Goal: Task Accomplishment & Management: Complete application form

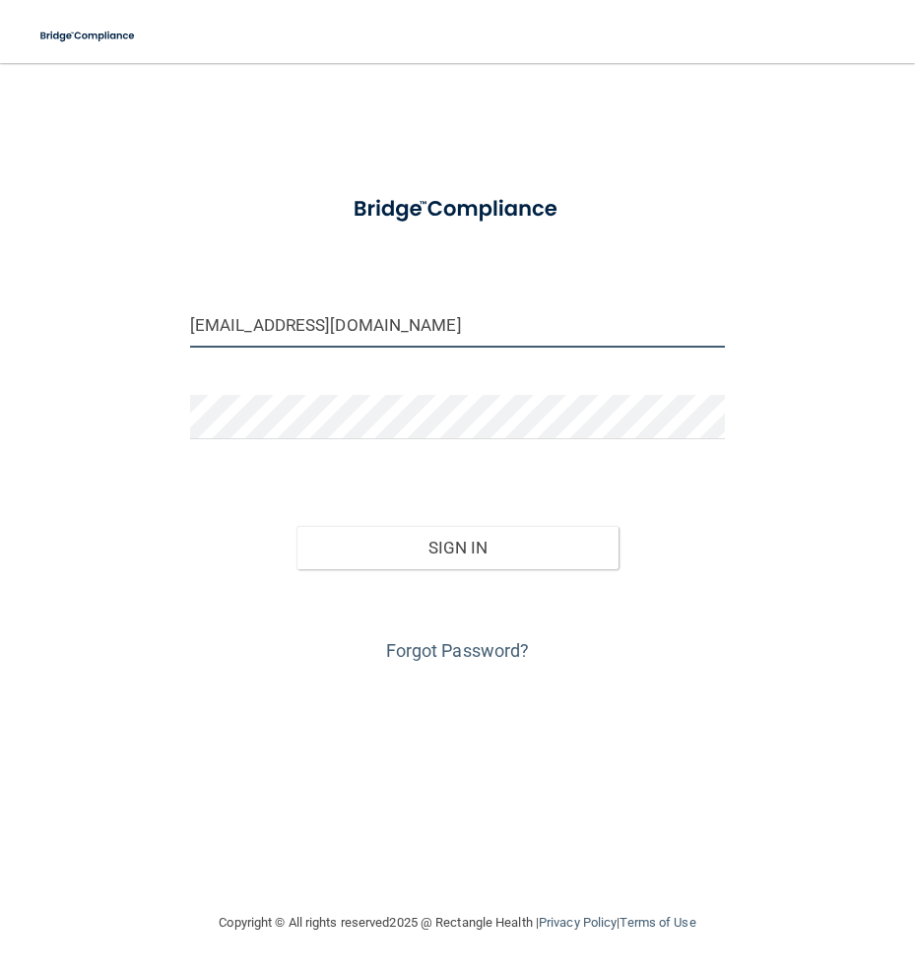
drag, startPoint x: 376, startPoint y: 323, endPoint x: 165, endPoint y: 341, distance: 211.4
click at [165, 341] on div "[EMAIL_ADDRESS][DOMAIN_NAME] Invalid email/password. You don't have permission …" at bounding box center [457, 487] width 836 height 808
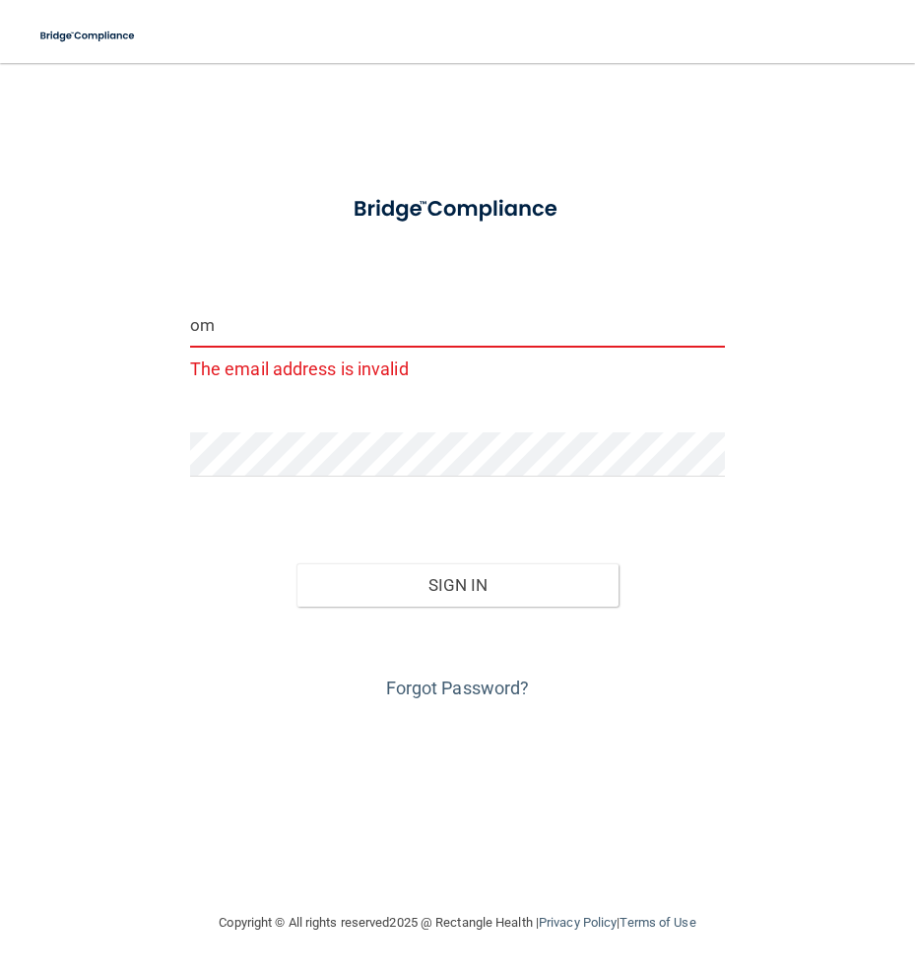
type input "m"
type input "[EMAIL_ADDRESS][DOMAIN_NAME]"
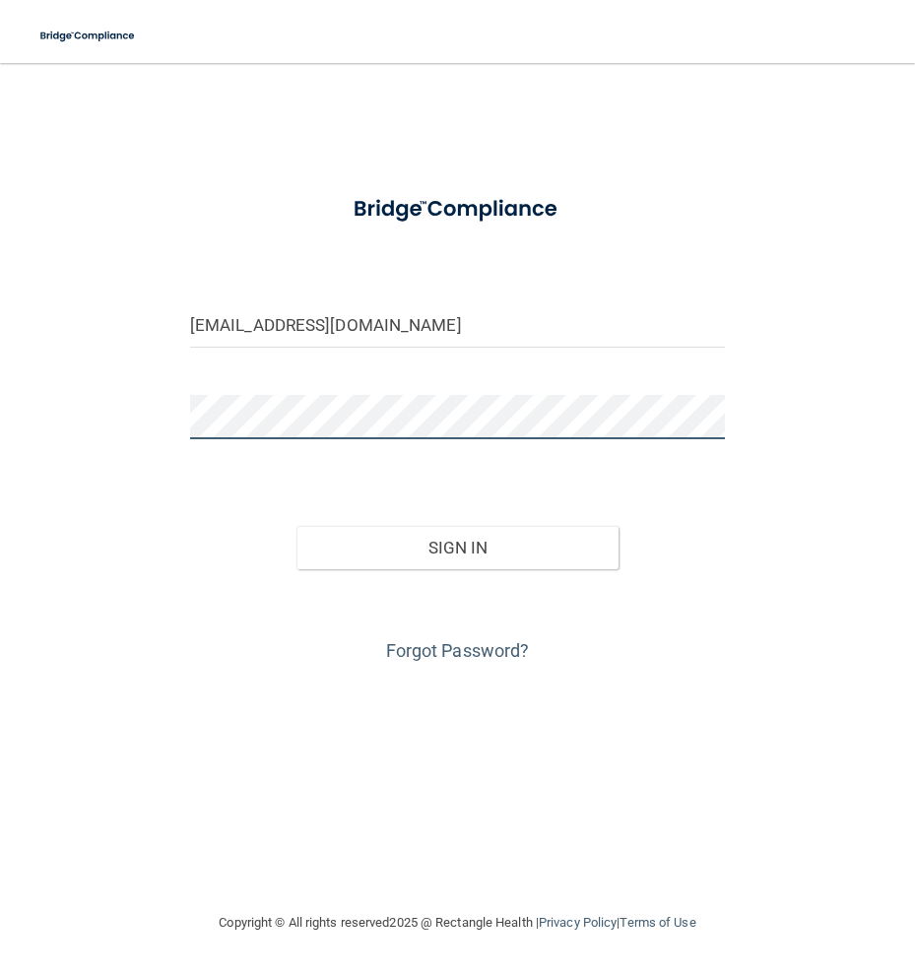
click at [125, 433] on div "[EMAIL_ADDRESS][DOMAIN_NAME] Invalid email/password. You don't have permission …" at bounding box center [457, 487] width 836 height 808
click at [296, 526] on button "Sign In" at bounding box center [456, 547] width 321 height 43
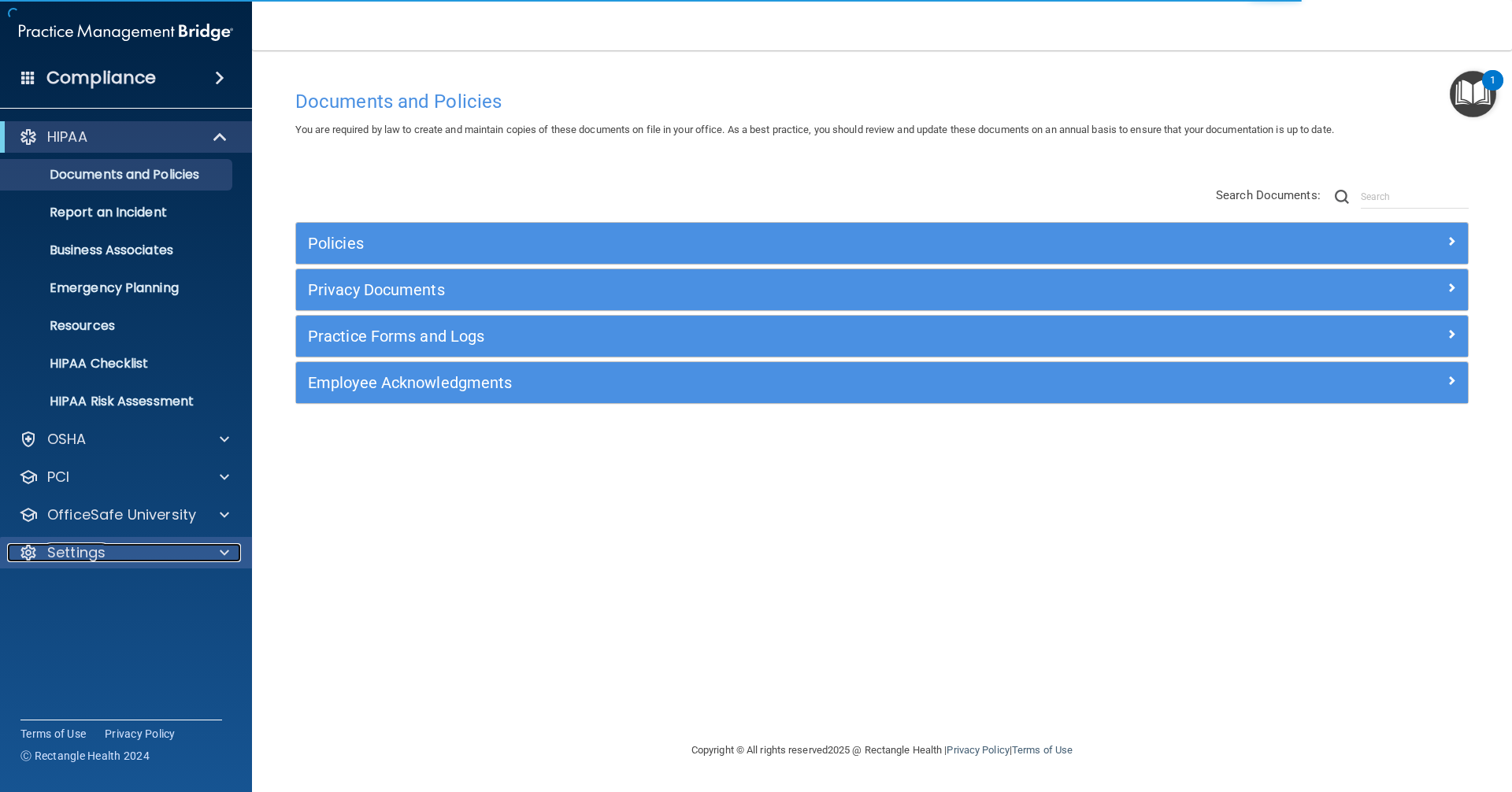
click at [219, 553] on div at bounding box center [222, 553] width 39 height 19
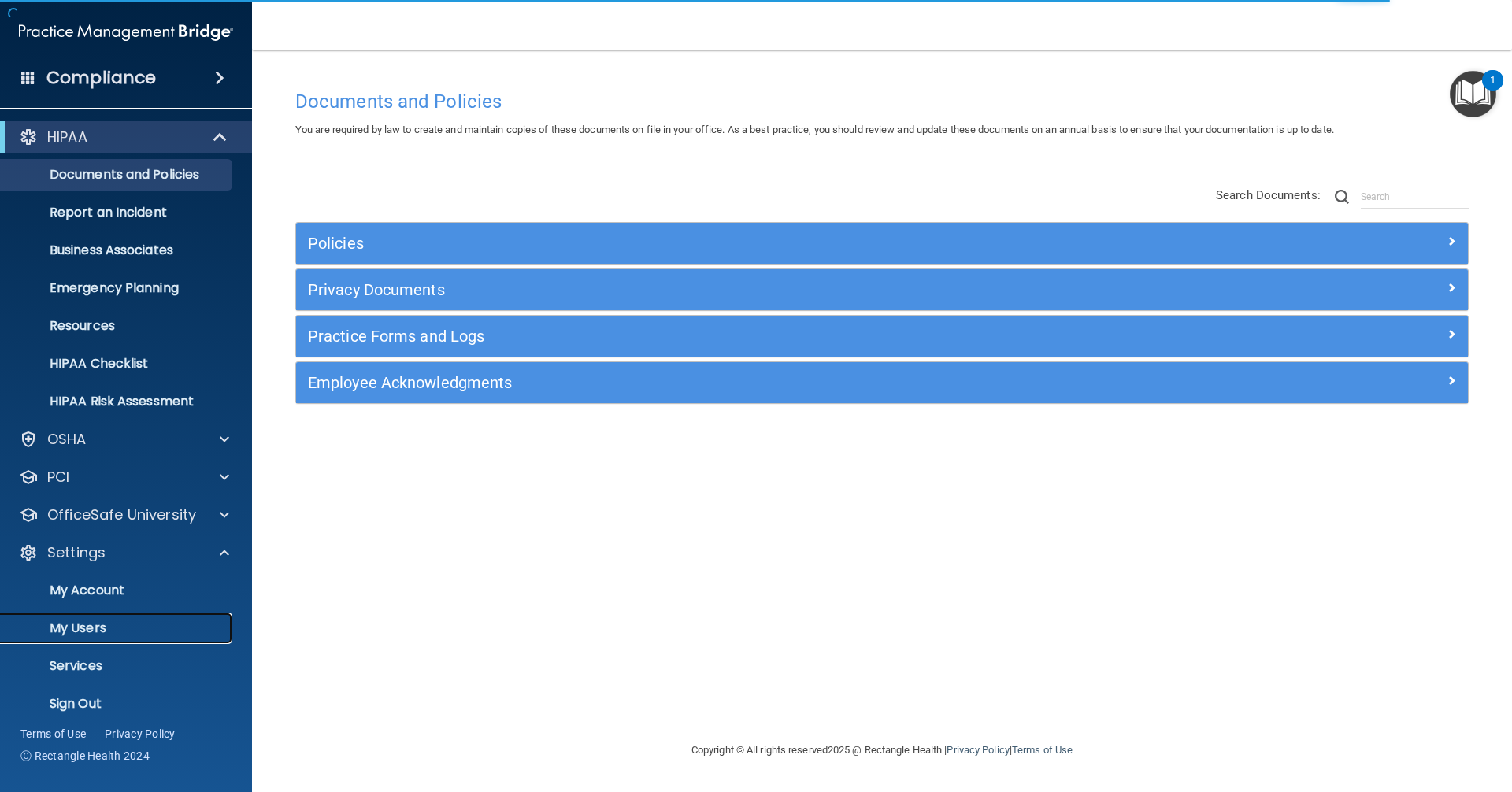
click at [126, 622] on p "My Users" at bounding box center [118, 629] width 215 height 16
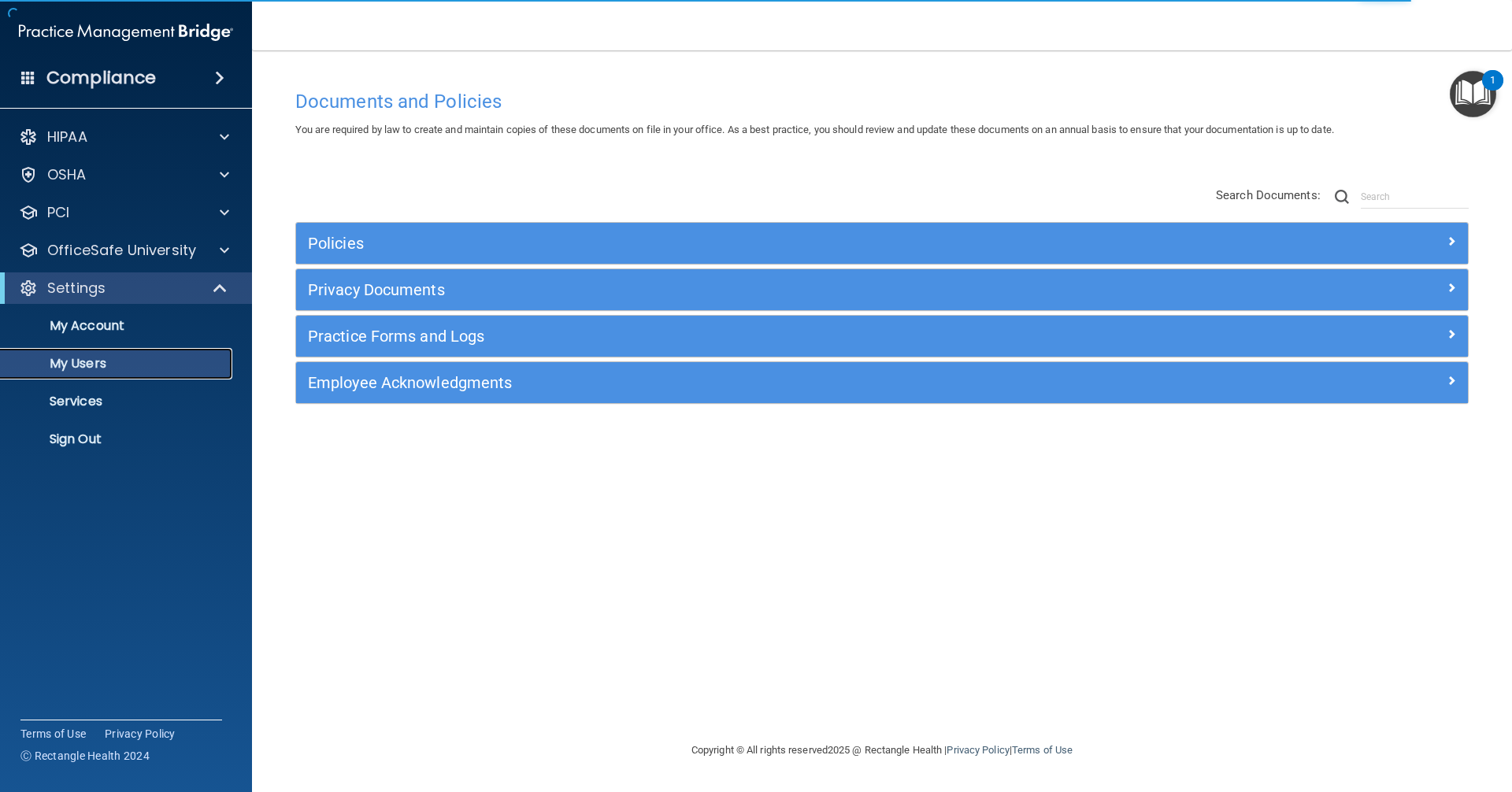
select select "20"
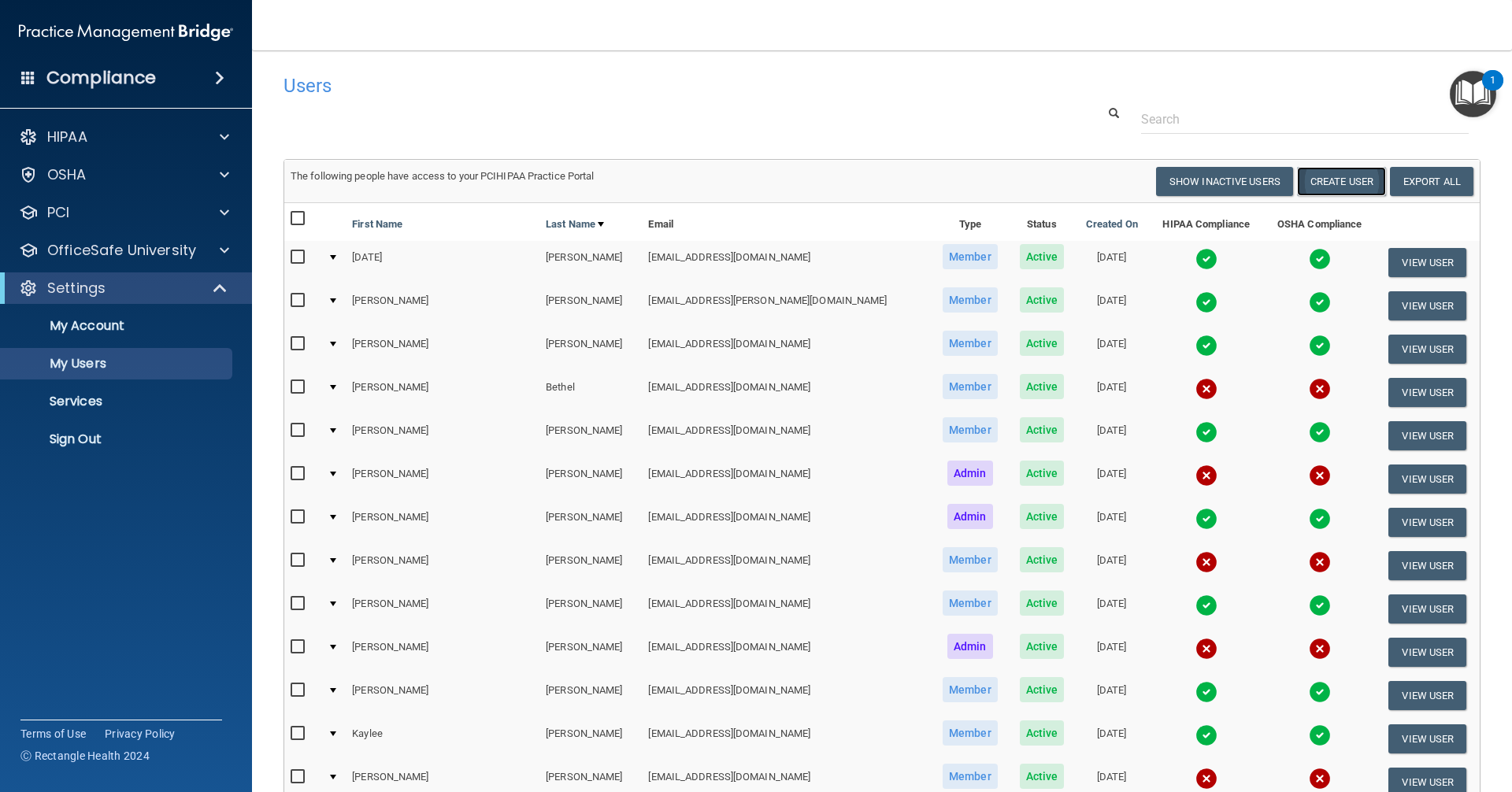
click at [731, 187] on button "Create User" at bounding box center [1341, 182] width 89 height 29
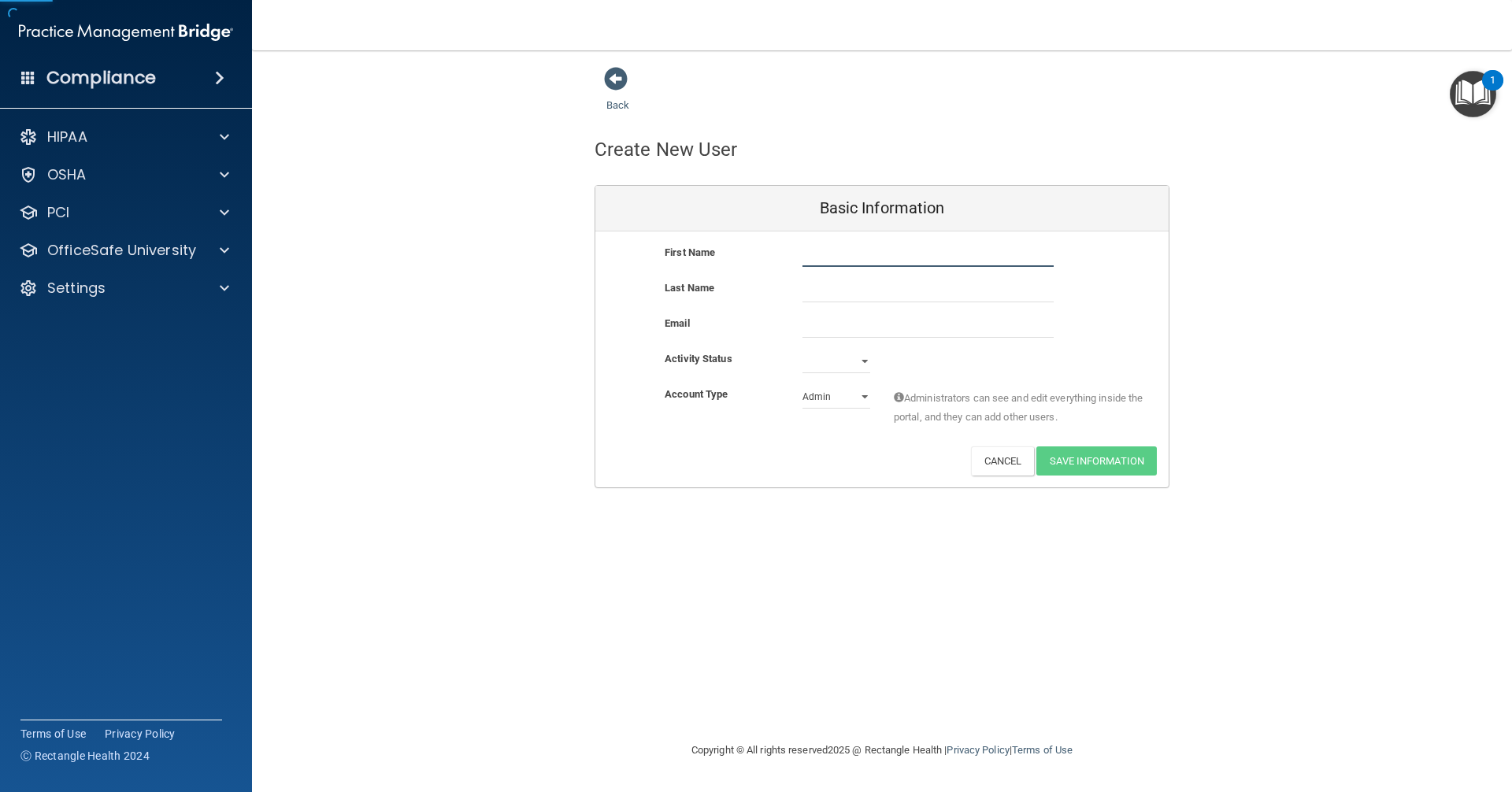
click at [731, 257] on input "text" at bounding box center [928, 255] width 251 height 24
type input "Tori"
type input "[PERSON_NAME]"
click at [731, 366] on select "Active Inactive" at bounding box center [836, 362] width 68 height 24
select select "active"
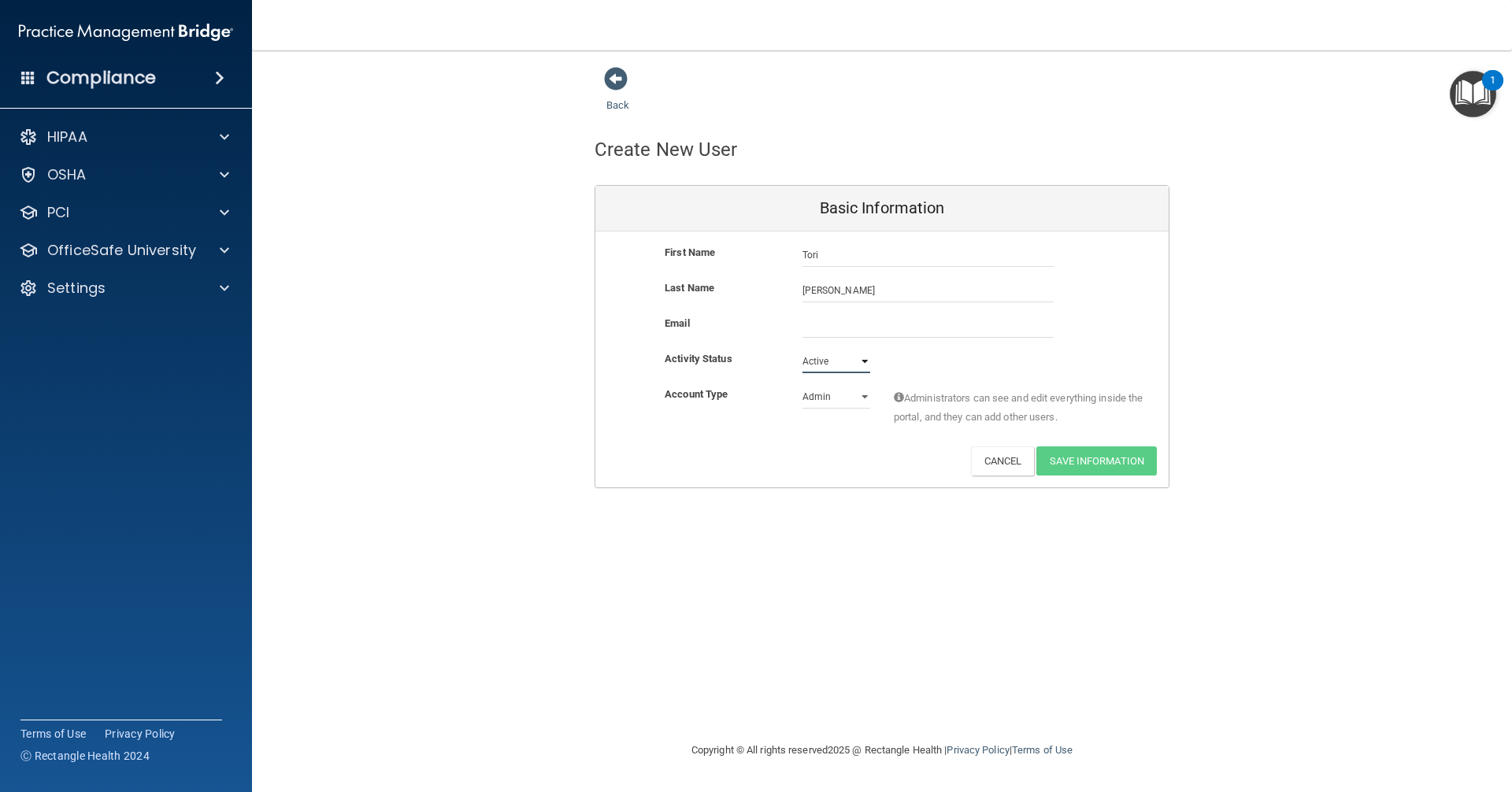
click at [731, 350] on select "Active Inactive" at bounding box center [836, 362] width 68 height 24
click at [731, 395] on select "Admin Member" at bounding box center [836, 397] width 68 height 24
select select "practice_member"
click at [731, 385] on select "Admin Member" at bounding box center [836, 397] width 68 height 24
click at [731, 326] on input "email" at bounding box center [928, 326] width 251 height 24
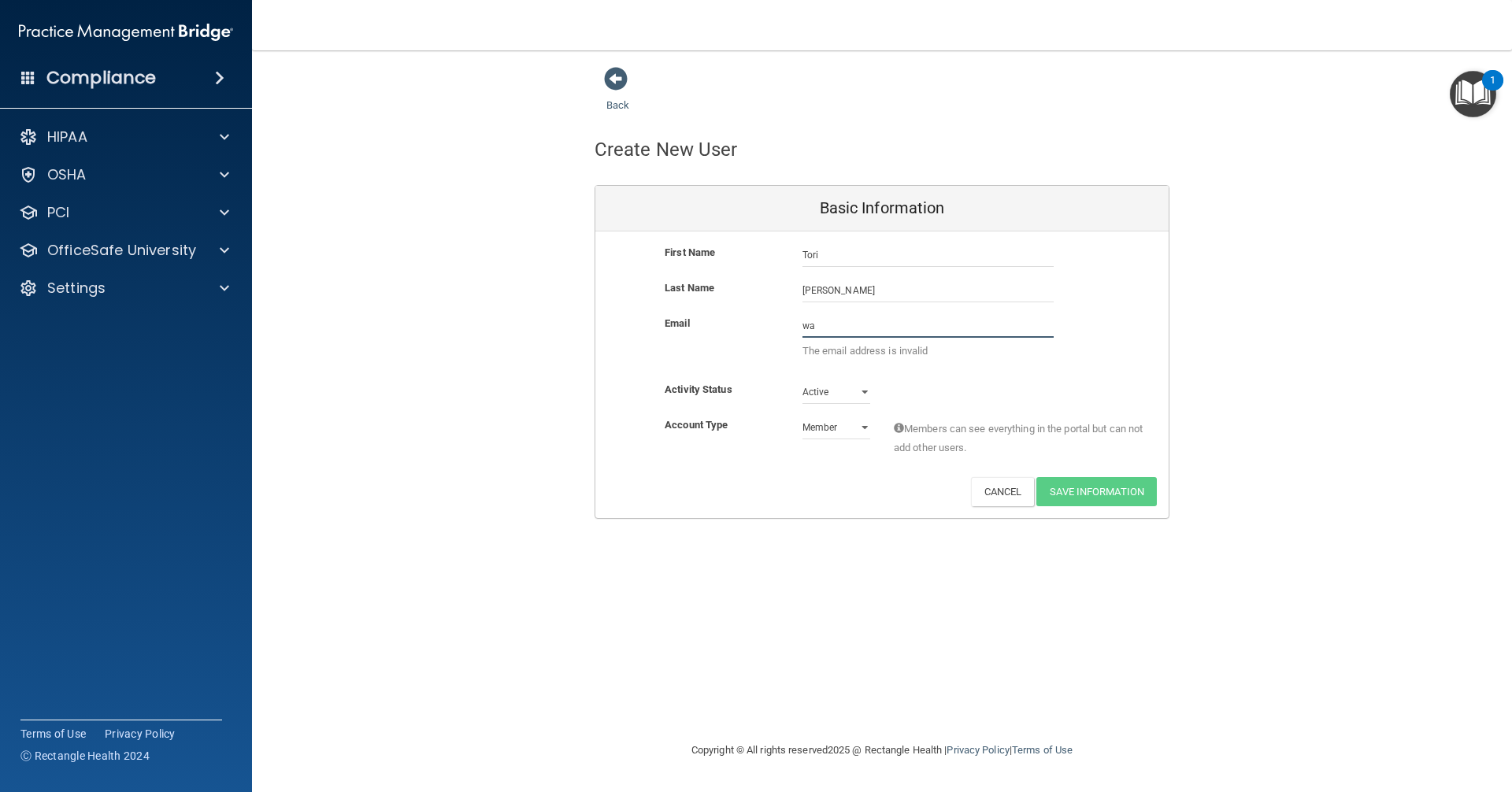
type input "w"
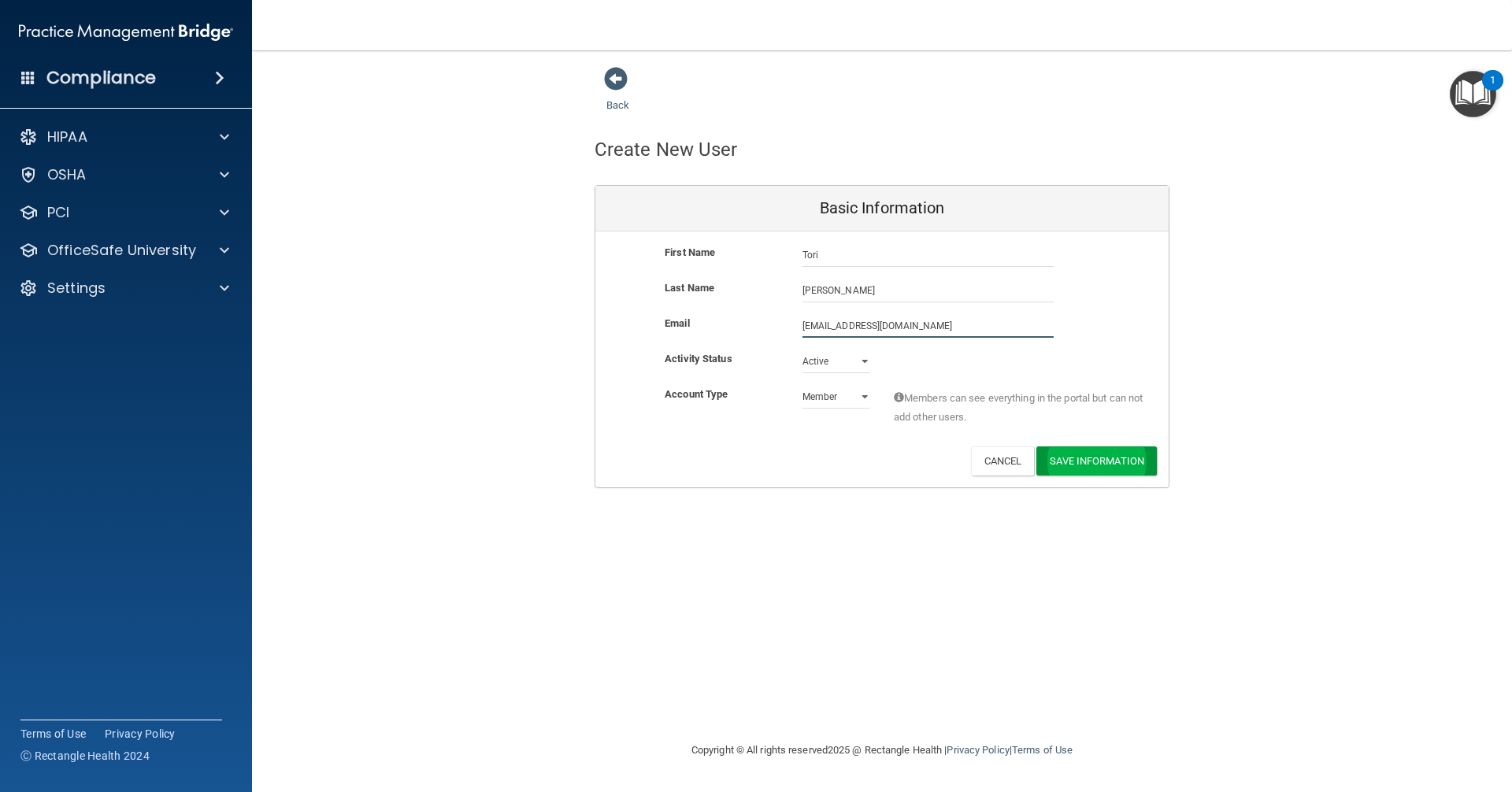
type input "[EMAIL_ADDRESS][DOMAIN_NAME]"
click at [731, 466] on button "Save Information" at bounding box center [1097, 464] width 121 height 29
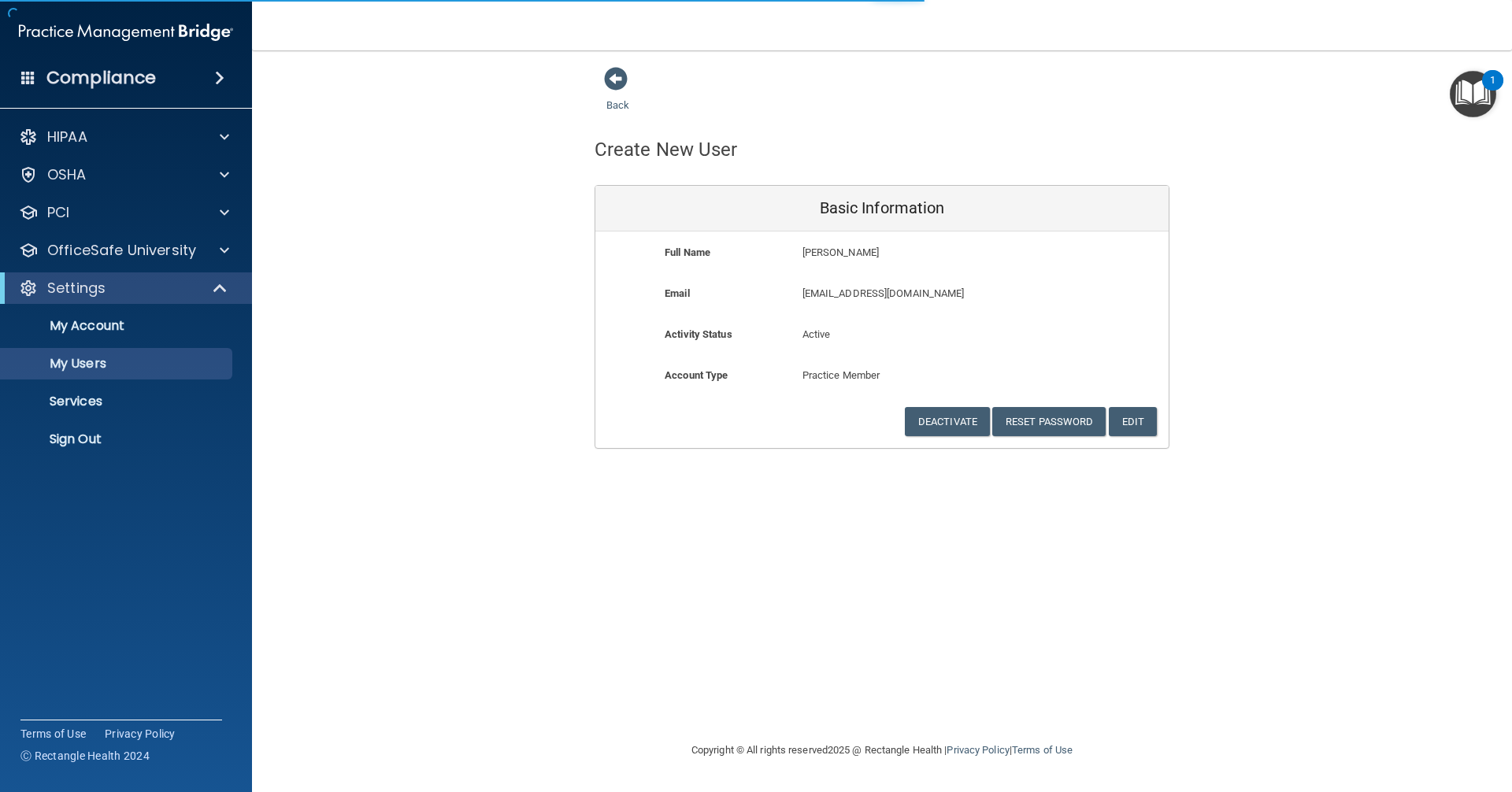
select select "20"
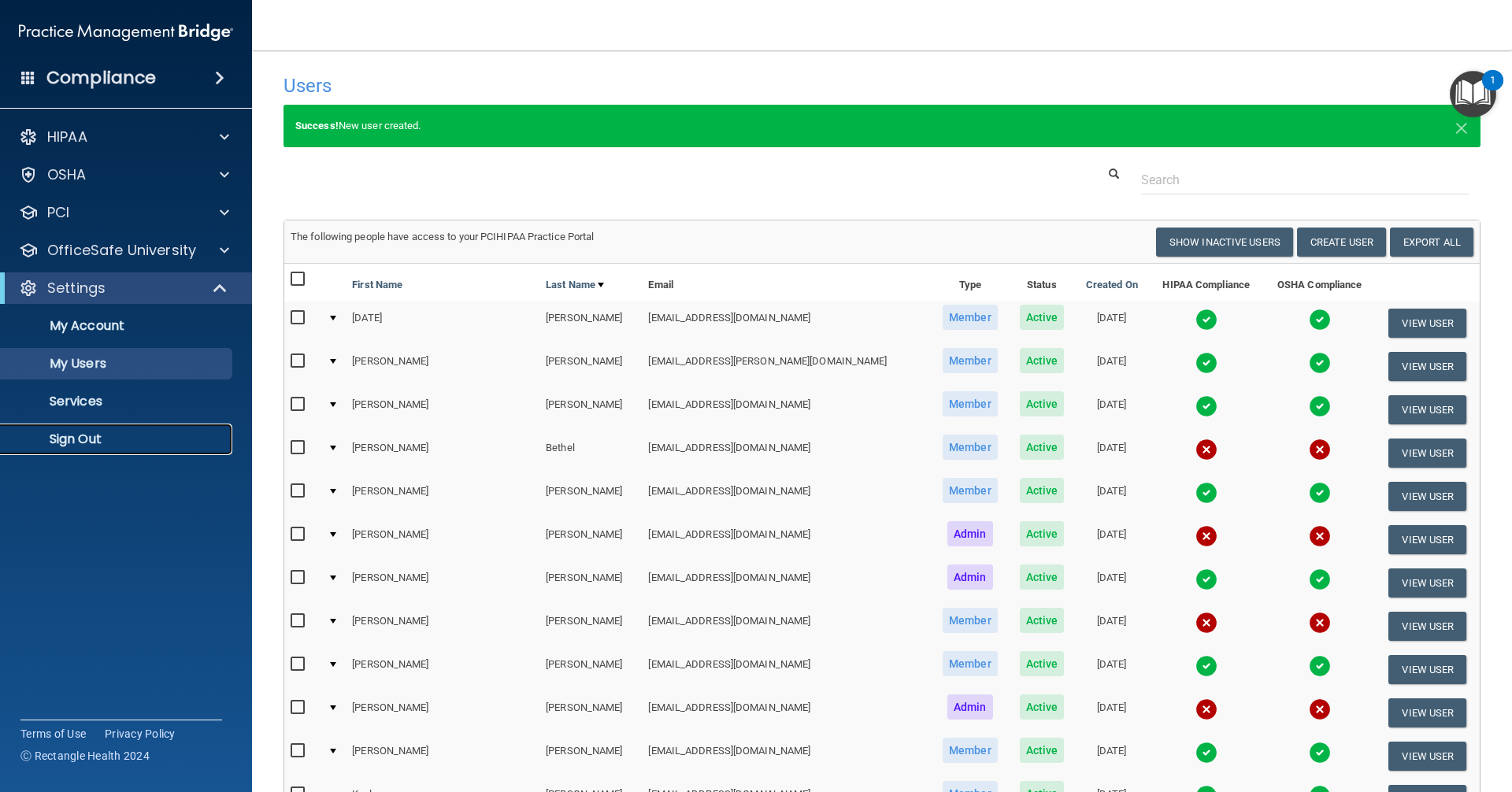
click at [97, 438] on p "Sign Out" at bounding box center [118, 439] width 215 height 16
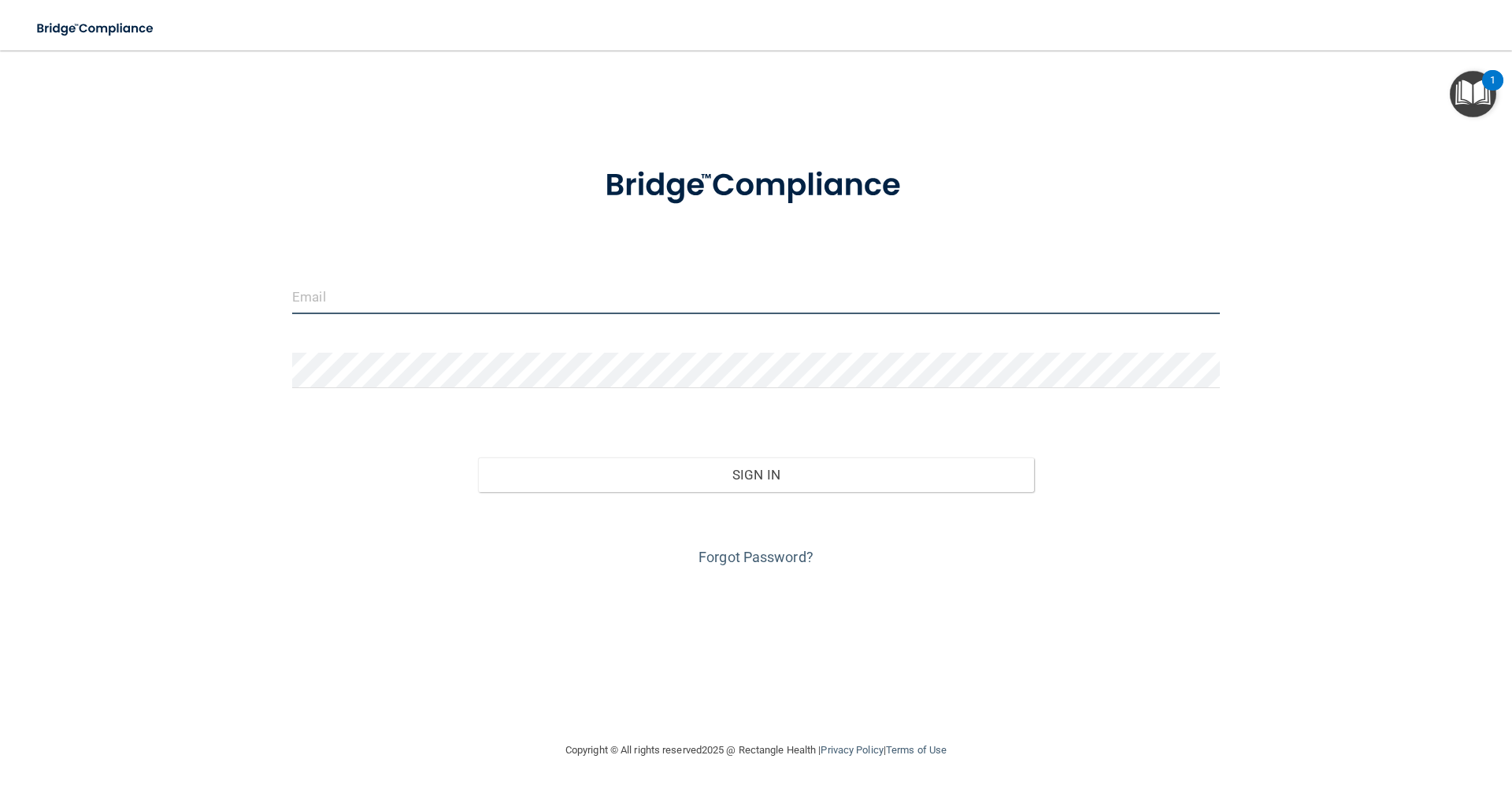
type input "[EMAIL_ADDRESS][DOMAIN_NAME]"
